Goal: Transaction & Acquisition: Purchase product/service

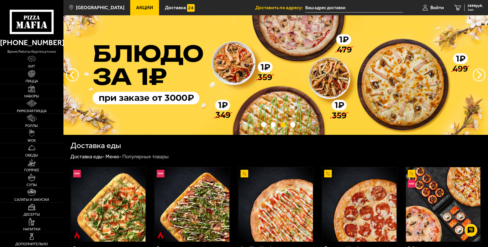
click at [153, 6] on span "Акции" at bounding box center [144, 7] width 17 height 5
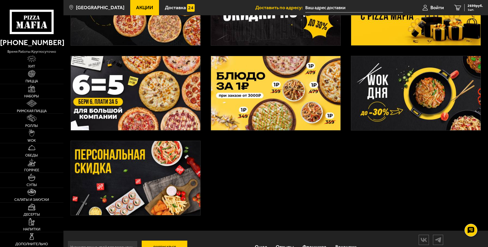
scroll to position [158, 0]
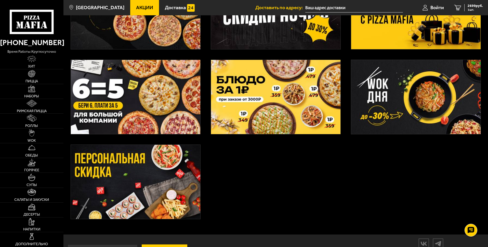
click at [164, 103] on img at bounding box center [135, 97] width 129 height 74
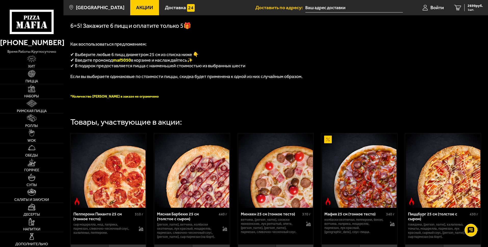
scroll to position [111, 0]
drag, startPoint x: 132, startPoint y: 114, endPoint x: 118, endPoint y: 114, distance: 14.0
click at [115, 63] on span "maf5050" at bounding box center [122, 60] width 18 height 6
copy span "maf5050"
click at [470, 7] on span "2699 руб." at bounding box center [474, 6] width 15 height 4
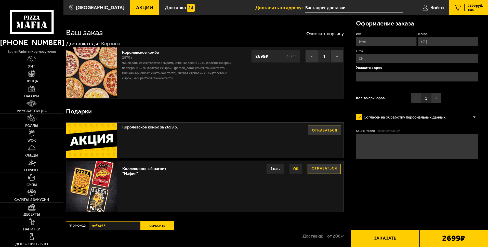
click at [390, 237] on button "Заказать" at bounding box center [385, 238] width 69 height 17
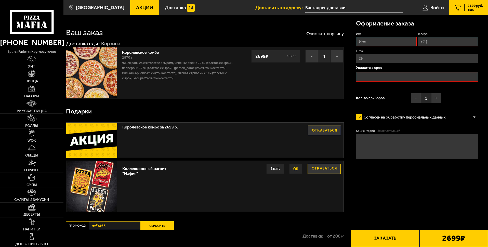
click at [375, 46] on input "Имя" at bounding box center [386, 41] width 60 height 9
type input "[PERSON_NAME]"
type input "[PHONE_NUMBER]"
type input "[EMAIL_ADDRESS][DOMAIN_NAME]"
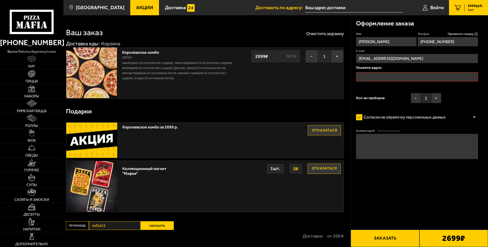
click at [371, 82] on input "text" at bounding box center [417, 76] width 122 height 9
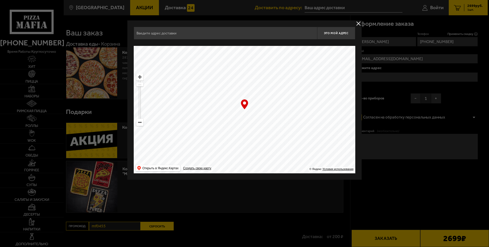
click at [372, 98] on div at bounding box center [244, 123] width 489 height 247
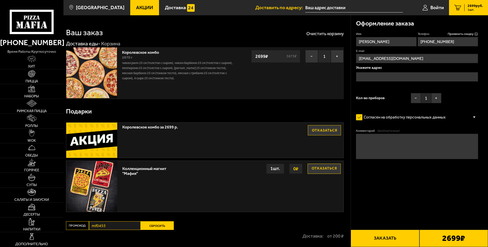
click at [372, 82] on input "text" at bounding box center [417, 76] width 122 height 9
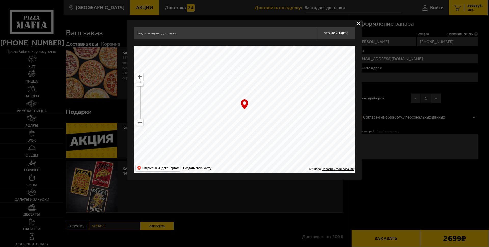
drag, startPoint x: 227, startPoint y: 113, endPoint x: 287, endPoint y: 121, distance: 60.7
click at [287, 121] on ymaps at bounding box center [245, 109] width 222 height 127
drag, startPoint x: 214, startPoint y: 91, endPoint x: 248, endPoint y: 142, distance: 61.1
click at [245, 141] on ymaps at bounding box center [245, 109] width 222 height 127
drag, startPoint x: 224, startPoint y: 94, endPoint x: 240, endPoint y: 135, distance: 44.0
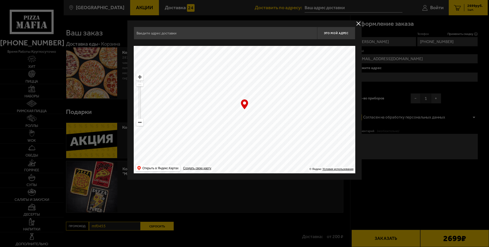
click at [240, 135] on ymaps at bounding box center [245, 109] width 222 height 127
type input "[STREET_ADDRESS]"
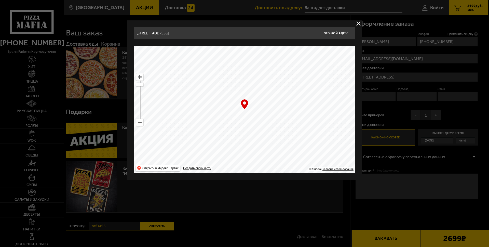
drag, startPoint x: 216, startPoint y: 115, endPoint x: 253, endPoint y: 132, distance: 40.5
click at [253, 132] on ymaps at bounding box center [245, 109] width 222 height 127
drag, startPoint x: 240, startPoint y: 98, endPoint x: 265, endPoint y: 121, distance: 34.1
click at [263, 119] on ymaps at bounding box center [245, 109] width 222 height 127
drag, startPoint x: 233, startPoint y: 99, endPoint x: 262, endPoint y: 111, distance: 31.9
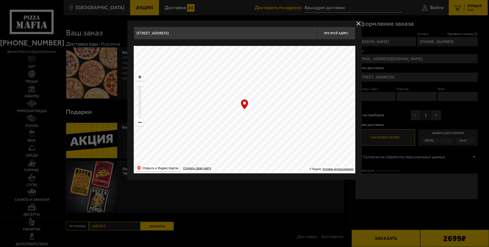
click at [262, 111] on ymaps at bounding box center [245, 109] width 222 height 127
drag, startPoint x: 241, startPoint y: 117, endPoint x: 248, endPoint y: 140, distance: 24.0
click at [253, 150] on ymaps at bounding box center [245, 109] width 222 height 127
drag, startPoint x: 236, startPoint y: 117, endPoint x: 269, endPoint y: 129, distance: 35.0
click at [268, 129] on ymaps at bounding box center [245, 109] width 222 height 127
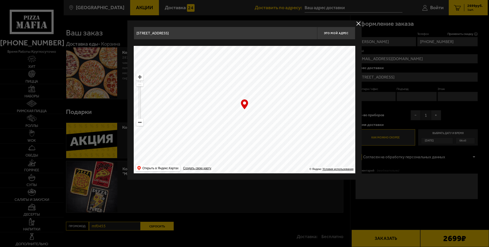
type input "[STREET_ADDRESS]"
drag, startPoint x: 243, startPoint y: 127, endPoint x: 240, endPoint y: 142, distance: 15.2
click at [240, 142] on ymaps at bounding box center [245, 109] width 222 height 127
type input "[PERSON_NAME][STREET_ADDRESS]"
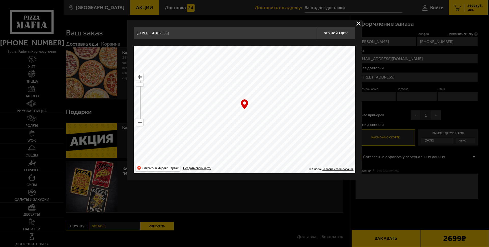
type input "[PERSON_NAME][STREET_ADDRESS]"
type input "[STREET_ADDRESS]"
drag, startPoint x: 246, startPoint y: 136, endPoint x: 243, endPoint y: 143, distance: 8.1
click at [243, 143] on ymaps at bounding box center [245, 109] width 222 height 127
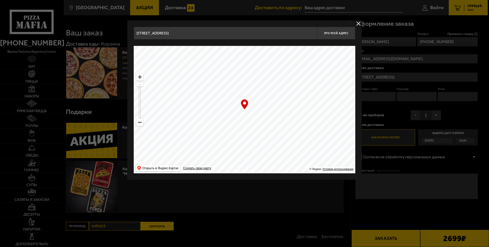
type input "[STREET_ADDRESS]"
drag, startPoint x: 223, startPoint y: 89, endPoint x: 221, endPoint y: 126, distance: 37.2
click at [221, 122] on ymaps at bounding box center [245, 109] width 222 height 127
drag, startPoint x: 230, startPoint y: 103, endPoint x: 232, endPoint y: 126, distance: 23.3
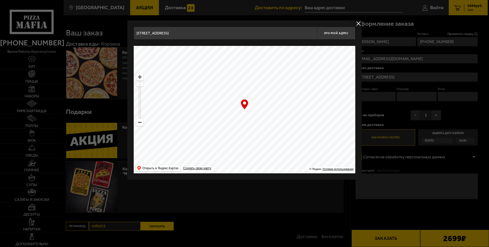
click at [233, 126] on ymaps at bounding box center [245, 109] width 222 height 127
drag, startPoint x: 261, startPoint y: 116, endPoint x: 266, endPoint y: 158, distance: 41.8
click at [286, 182] on main "[GEOGRAPHIC_DATA] Все Акции Доставка Личный кабинет Акции Доставка Доставить по…" at bounding box center [275, 154] width 424 height 309
drag, startPoint x: 196, startPoint y: 91, endPoint x: 212, endPoint y: 135, distance: 46.9
click at [212, 138] on ymaps at bounding box center [245, 109] width 222 height 127
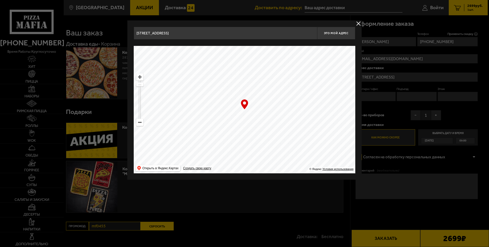
drag, startPoint x: 216, startPoint y: 111, endPoint x: 209, endPoint y: 150, distance: 40.1
click at [210, 151] on ymaps at bounding box center [245, 109] width 222 height 127
drag, startPoint x: 211, startPoint y: 131, endPoint x: 213, endPoint y: 150, distance: 19.1
click at [213, 150] on ymaps at bounding box center [245, 109] width 222 height 127
drag, startPoint x: 215, startPoint y: 134, endPoint x: 220, endPoint y: 153, distance: 19.3
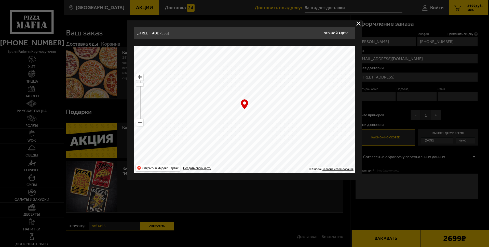
click at [220, 152] on ymaps at bounding box center [245, 109] width 222 height 127
type input "[STREET_ADDRESS]"
drag, startPoint x: 220, startPoint y: 127, endPoint x: 303, endPoint y: 133, distance: 83.5
click at [309, 132] on ymaps at bounding box center [245, 109] width 222 height 127
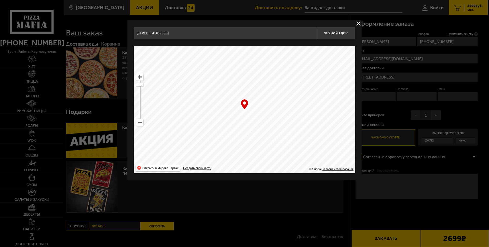
drag, startPoint x: 249, startPoint y: 130, endPoint x: 247, endPoint y: 150, distance: 19.2
click at [247, 150] on ymaps at bounding box center [245, 109] width 222 height 127
type input "[STREET_ADDRESS]"
click at [238, 151] on ymaps at bounding box center [245, 109] width 222 height 127
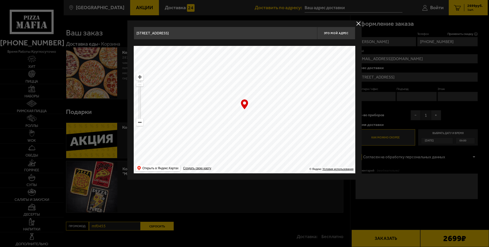
drag, startPoint x: 219, startPoint y: 124, endPoint x: 284, endPoint y: 138, distance: 66.8
click at [284, 138] on ymaps at bounding box center [245, 109] width 222 height 127
type input "[STREET_ADDRESS]"
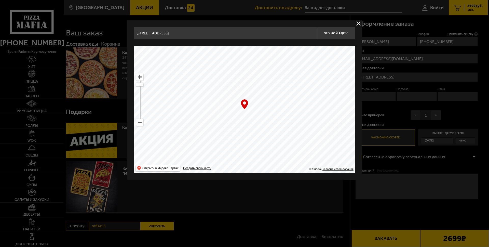
type input "[STREET_ADDRESS]"
drag, startPoint x: 236, startPoint y: 128, endPoint x: 273, endPoint y: 131, distance: 37.0
click at [268, 130] on ymaps at bounding box center [245, 109] width 222 height 127
type input "[STREET_ADDRESS]"
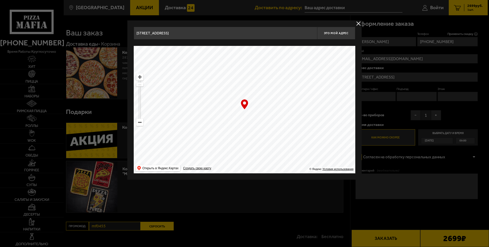
drag, startPoint x: 197, startPoint y: 101, endPoint x: 219, endPoint y: 139, distance: 44.0
click at [219, 139] on ymaps at bounding box center [245, 109] width 222 height 127
drag, startPoint x: 211, startPoint y: 127, endPoint x: 224, endPoint y: 155, distance: 30.8
click at [222, 153] on ymaps at bounding box center [245, 109] width 222 height 127
drag, startPoint x: 211, startPoint y: 125, endPoint x: 207, endPoint y: 159, distance: 34.6
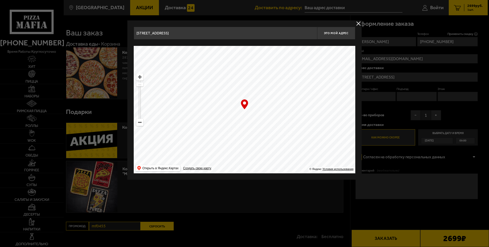
click at [207, 159] on ymaps at bounding box center [245, 109] width 222 height 127
drag, startPoint x: 213, startPoint y: 126, endPoint x: 239, endPoint y: 182, distance: 62.0
click at [239, 182] on main "[GEOGRAPHIC_DATA] Все Акции Доставка Личный кабинет Акции Доставка Доставить по…" at bounding box center [275, 154] width 424 height 309
drag, startPoint x: 214, startPoint y: 116, endPoint x: 222, endPoint y: 70, distance: 46.8
click at [223, 74] on ymaps at bounding box center [245, 109] width 222 height 127
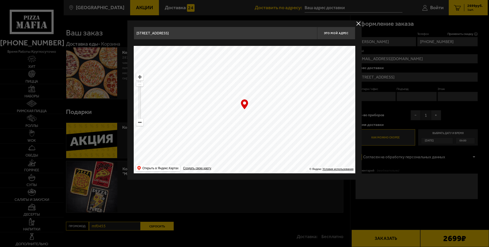
drag, startPoint x: 292, startPoint y: 91, endPoint x: 232, endPoint y: 112, distance: 63.0
click at [234, 110] on ymaps at bounding box center [245, 109] width 222 height 127
drag, startPoint x: 307, startPoint y: 113, endPoint x: 270, endPoint y: 153, distance: 55.0
click at [270, 154] on ymaps at bounding box center [245, 109] width 222 height 127
drag, startPoint x: 292, startPoint y: 126, endPoint x: 301, endPoint y: 155, distance: 30.1
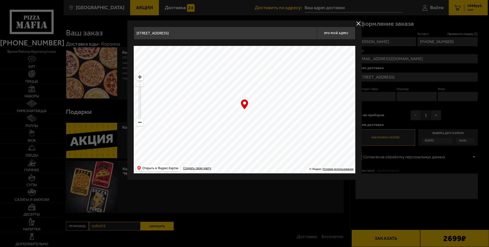
click at [301, 155] on ymaps at bounding box center [245, 109] width 222 height 127
drag, startPoint x: 273, startPoint y: 120, endPoint x: 286, endPoint y: 151, distance: 32.8
click at [286, 151] on ymaps at bounding box center [245, 109] width 222 height 127
drag
click at [274, 150] on ymaps at bounding box center [245, 109] width 222 height 127
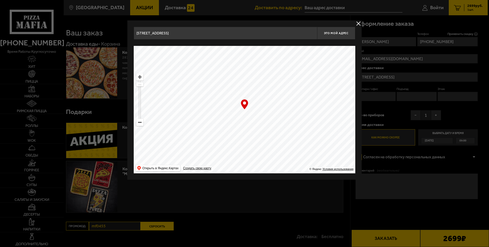
type input "[STREET_ADDRESS]"
click at [277, 158] on ymaps at bounding box center [245, 109] width 222 height 127
click at [251, 156] on ymaps at bounding box center [245, 109] width 222 height 127
click at [274, 147] on ymaps at bounding box center [245, 109] width 222 height 127
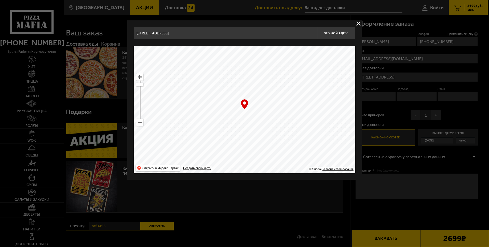
type input "[STREET_ADDRESS]"
click at [244, 169] on ymaps at bounding box center [245, 109] width 222 height 127
click at [273, 142] on ymaps at bounding box center [245, 109] width 222 height 127
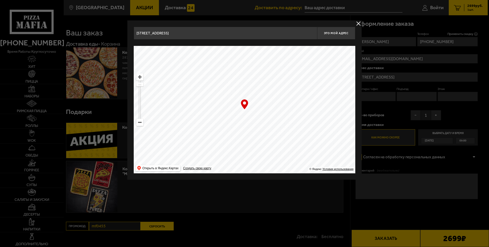
click at [272, 142] on ymaps at bounding box center [245, 109] width 222 height 127
click at [234, 134] on ymaps at bounding box center [245, 109] width 222 height 127
click at [253, 132] on ymaps at bounding box center [245, 109] width 222 height 127
click at [194, 119] on div "… © Яндекс Условия использования Открыть в Яндекс.Картах Создать свою карту" at bounding box center [245, 109] width 222 height 127
click at [230, 143] on ymaps at bounding box center [245, 109] width 222 height 127
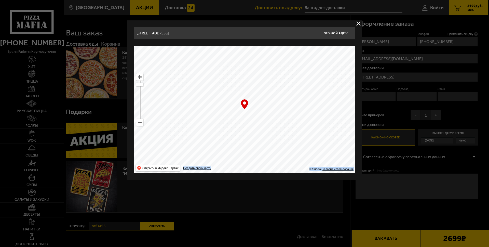
click at [234, 128] on ymaps at bounding box center [245, 109] width 222 height 127
click at [248, 126] on ymaps at bounding box center [245, 109] width 222 height 127
click at [271, 151] on ymaps at bounding box center [245, 109] width 222 height 127
click at [278, 112] on ymaps at bounding box center [245, 109] width 222 height 127
click at [253, 125] on ymaps at bounding box center [245, 109] width 222 height 127
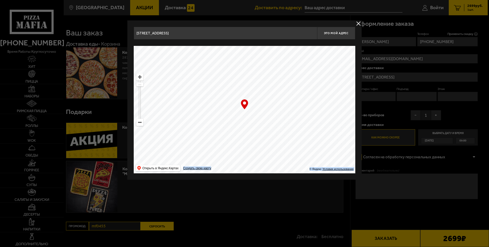
click at [279, 121] on ymaps at bounding box center [245, 109] width 222 height 127
click at [244, 103] on div "… © Яндекс Условия использования Открыть в Яндекс.Картах Создать свою карту" at bounding box center [245, 109] width 222 height 127
click at [245, 105] on div "… © Яндекс Условия использования Открыть в Яндекс.Картах Создать свою карту" at bounding box center [245, 109] width 222 height 127
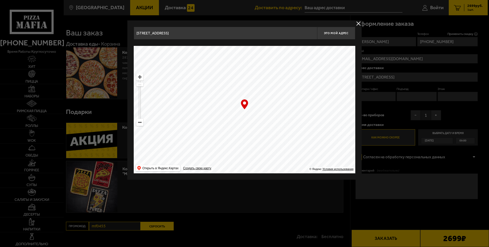
click at [198, 33] on input "[STREET_ADDRESS]" at bounding box center [225, 33] width 183 height 13
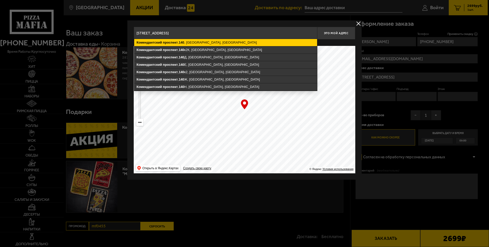
click at [170, 44] on ymaps "проспект" at bounding box center [170, 43] width 15 height 4
type input "[STREET_ADDRESS]"
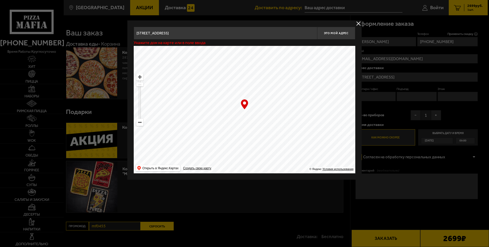
type input "посёлок [STREET_ADDRESS]"
click at [359, 23] on button "delivery type" at bounding box center [358, 23] width 6 height 6
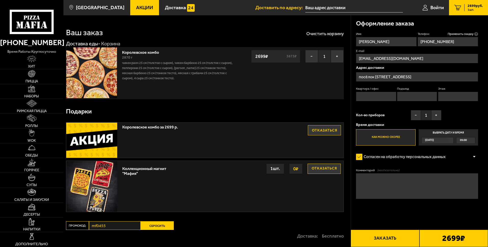
click at [464, 82] on input "посёлок [STREET_ADDRESS]" at bounding box center [417, 76] width 122 height 9
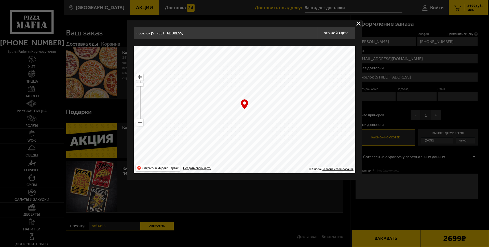
click at [240, 33] on input "посёлок [STREET_ADDRESS]" at bounding box center [225, 33] width 183 height 13
type input "посёлок [GEOGRAPHIC_DATA], [STREET_ADDRESS]"
click at [359, 22] on button "delivery type" at bounding box center [358, 23] width 6 height 6
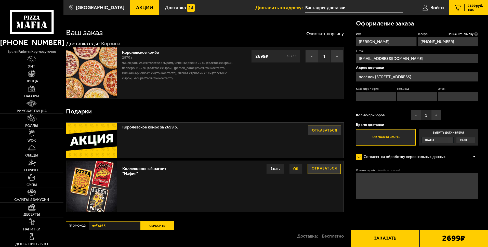
click at [434, 143] on span "[DATE]" at bounding box center [429, 140] width 9 height 6
click at [0, 0] on input "Выбрать дату и время [DATE] 09:00" at bounding box center [0, 0] width 0 height 0
click at [466, 143] on div "09:00" at bounding box center [465, 140] width 19 height 6
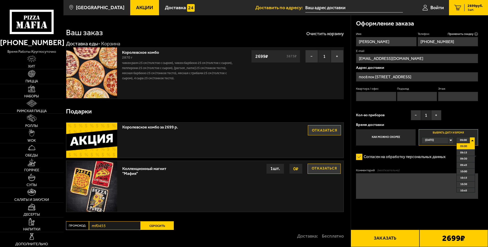
drag, startPoint x: 466, startPoint y: 212, endPoint x: 466, endPoint y: 216, distance: 4.1
click at [466, 143] on fieldset "09:00 09:00 09:15 09:30 09:45 10:00 10:15 10:30 10:45 11:00 11:15 11:30 11:45 1…" at bounding box center [465, 140] width 19 height 6
click at [466, 143] on div "09:00" at bounding box center [465, 140] width 19 height 6
click at [462, 143] on span "09:00" at bounding box center [463, 140] width 7 height 6
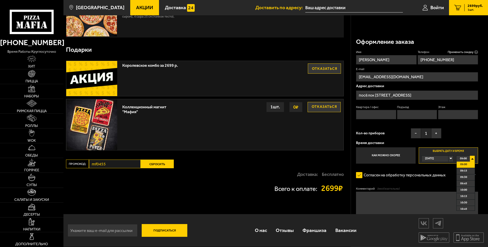
scroll to position [74, 0]
click at [474, 173] on div at bounding box center [474, 175] width 8 height 4
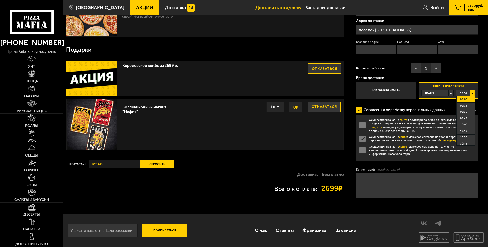
click at [474, 112] on div at bounding box center [474, 110] width 8 height 4
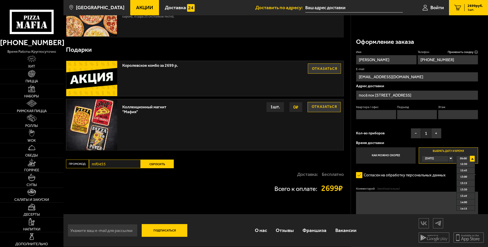
scroll to position [152, 0]
click at [473, 173] on div at bounding box center [474, 175] width 8 height 4
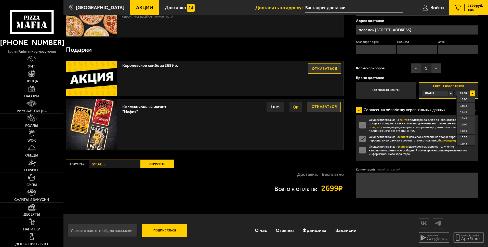
drag, startPoint x: 368, startPoint y: 188, endPoint x: 368, endPoint y: 193, distance: 4.8
click at [368, 132] on label "Осуществляя заказ на сайте я подтверждаю, что ознакомился с правилами продажи т…" at bounding box center [417, 125] width 122 height 15
click at [0, 0] on input "Осуществляя заказ на сайте я подтверждаю, что ознакомился с правилами продажи т…" at bounding box center [0, 0] width 0 height 0
click at [366, 132] on label "Осуществляя заказ на сайте я подтверждаю, что ознакомился с правилами продажи т…" at bounding box center [417, 125] width 122 height 15
click at [0, 0] on input "Осуществляя заказ на сайте я подтверждаю, что ознакомился с правилами продажи т…" at bounding box center [0, 0] width 0 height 0
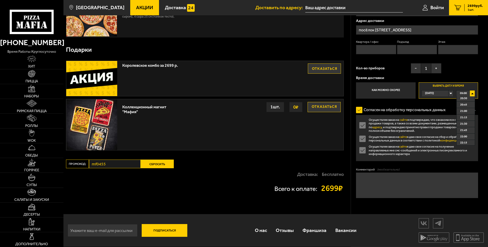
scroll to position [292, 0]
click at [474, 112] on div at bounding box center [474, 110] width 8 height 4
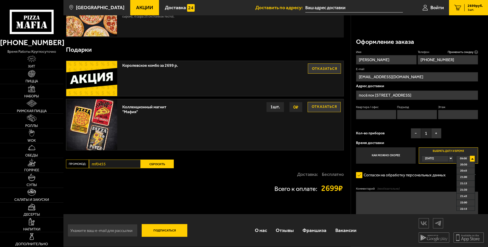
click at [460, 156] on span "09:00" at bounding box center [463, 159] width 7 height 6
click at [461, 156] on span "09:00" at bounding box center [463, 159] width 7 height 6
click at [466, 156] on div "09:00" at bounding box center [465, 159] width 19 height 6
click at [463, 163] on ul "09:00 09:15 09:30 09:45 10:00 10:15 10:30 10:45 11:00 11:15 11:30 11:45 12:00 1…" at bounding box center [465, 185] width 19 height 49
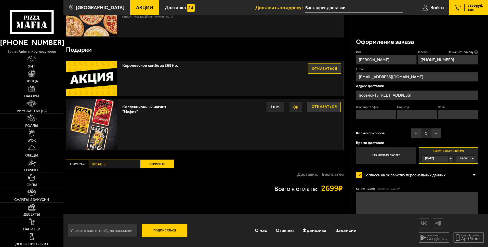
click at [463, 170] on div "Согласен на обработку персональных данных" at bounding box center [417, 175] width 122 height 10
drag, startPoint x: 461, startPoint y: 152, endPoint x: 467, endPoint y: 157, distance: 7.8
click at [464, 163] on form "Имя [PERSON_NAME] Телефон Применить скидку Вы будете зарегистрированы автоматич…" at bounding box center [417, 148] width 122 height 197
click at [407, 195] on textarea "Комментарий (необязательно)" at bounding box center [417, 204] width 122 height 25
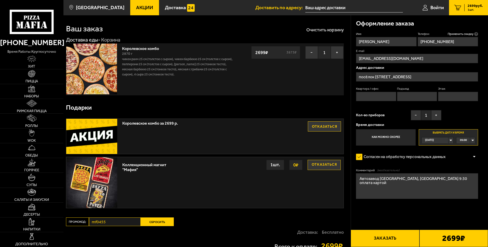
scroll to position [4, 0]
type textarea "Автозавод [GEOGRAPHIC_DATA], [GEOGRAPHIC_DATA] 9:30 оплата картой"
click at [387, 238] on button "Заказать" at bounding box center [385, 238] width 69 height 17
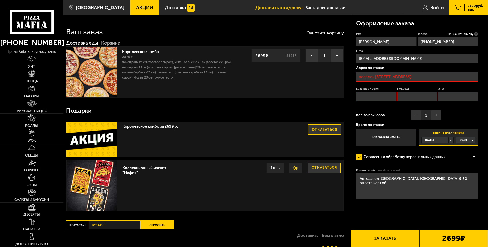
scroll to position [0, 0]
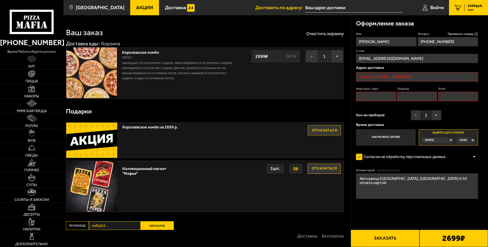
click at [333, 9] on input "text" at bounding box center [354, 7] width 98 height 9
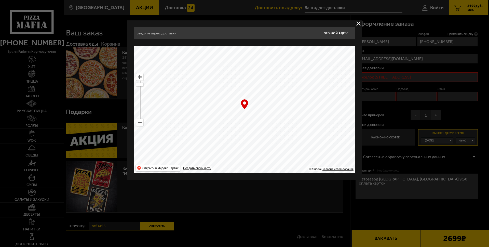
drag, startPoint x: 277, startPoint y: 99, endPoint x: 318, endPoint y: 107, distance: 41.6
click at [318, 107] on ymaps at bounding box center [245, 109] width 222 height 127
click at [152, 34] on input "text" at bounding box center [225, 33] width 183 height 13
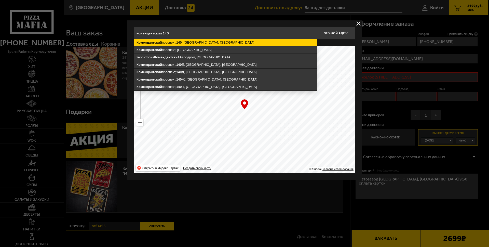
click at [205, 42] on ymaps "[STREET_ADDRESS]" at bounding box center [225, 42] width 183 height 7
type input "[STREET_ADDRESS]"
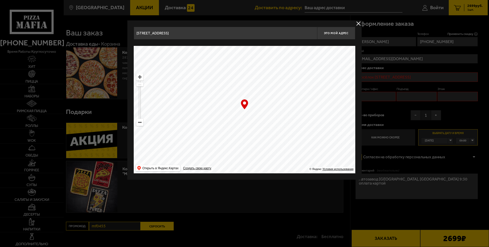
click at [360, 24] on button "delivery type" at bounding box center [358, 23] width 6 height 6
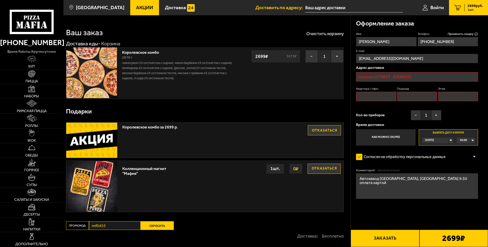
click at [355, 8] on input "text" at bounding box center [354, 7] width 98 height 9
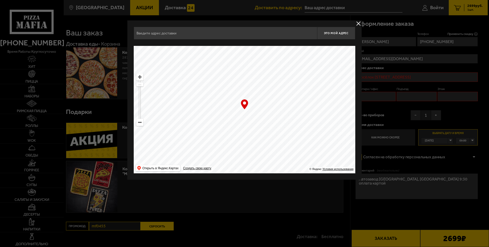
click at [168, 34] on input "text" at bounding box center [225, 33] width 183 height 13
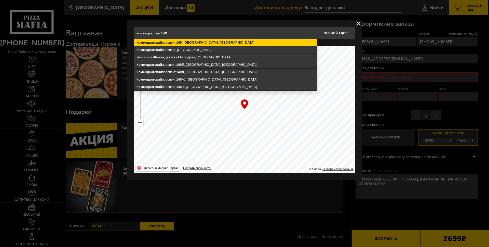
click at [236, 41] on ymaps "[STREET_ADDRESS]" at bounding box center [225, 42] width 183 height 7
type input "[STREET_ADDRESS]"
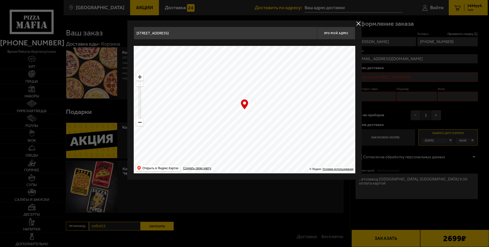
click at [288, 35] on input "[STREET_ADDRESS]" at bounding box center [225, 33] width 183 height 13
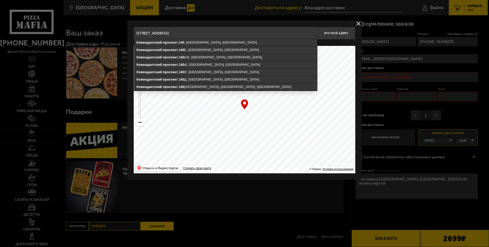
click at [291, 35] on input "[STREET_ADDRESS]" at bounding box center [225, 33] width 183 height 13
click at [330, 35] on button "Это мой адрес" at bounding box center [336, 33] width 38 height 13
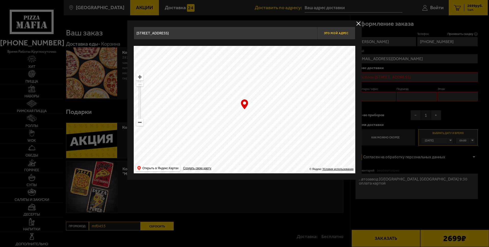
type input "посёлок [STREET_ADDRESS]"
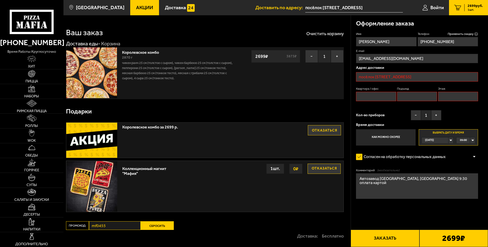
click at [385, 242] on button "Заказать" at bounding box center [385, 238] width 69 height 17
click at [383, 239] on button "Заказать" at bounding box center [385, 238] width 69 height 17
